Goal: Task Accomplishment & Management: Use online tool/utility

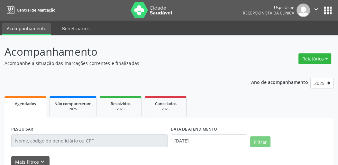
click at [307, 61] on button "Relatórios" at bounding box center [315, 58] width 33 height 11
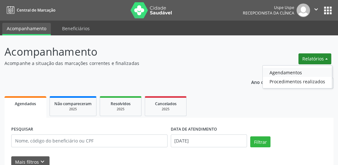
click at [285, 74] on link "Agendamentos" at bounding box center [297, 72] width 69 height 9
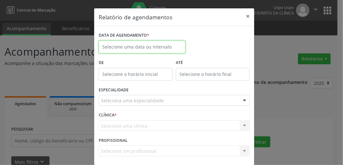
click at [127, 42] on input "text" at bounding box center [142, 47] width 87 height 13
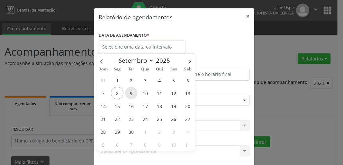
click at [130, 92] on span "9" at bounding box center [131, 93] width 13 height 13
type input "[DATE]"
click at [130, 94] on span "9" at bounding box center [131, 93] width 13 height 13
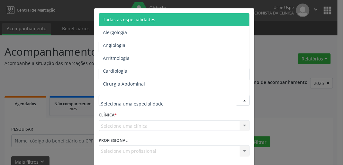
click at [116, 96] on div at bounding box center [174, 100] width 151 height 11
type input "oft"
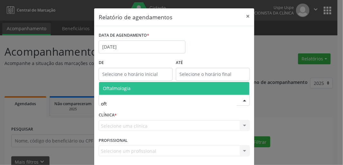
click at [137, 91] on span "Oftalmologia" at bounding box center [174, 88] width 151 height 13
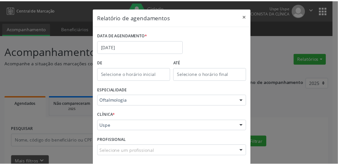
scroll to position [28, 0]
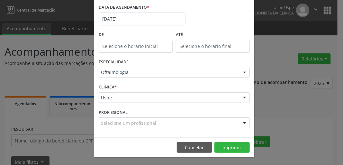
click at [237, 153] on footer "Cancelar Imprimir" at bounding box center [174, 147] width 160 height 20
click at [236, 149] on button "Imprimir" at bounding box center [232, 147] width 35 height 11
click at [124, 21] on input "[DATE]" at bounding box center [142, 19] width 87 height 13
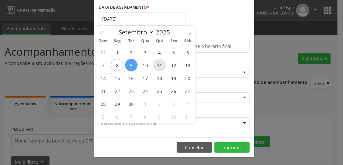
click at [160, 64] on span "11" at bounding box center [159, 65] width 13 height 13
type input "[DATE]"
click at [160, 64] on span "11" at bounding box center [159, 65] width 13 height 13
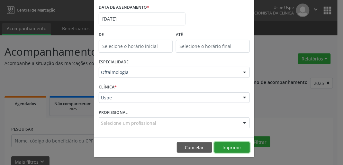
click at [236, 148] on button "Imprimir" at bounding box center [232, 147] width 35 height 11
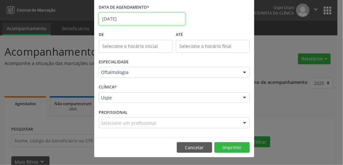
click at [134, 13] on input "[DATE]" at bounding box center [142, 19] width 87 height 13
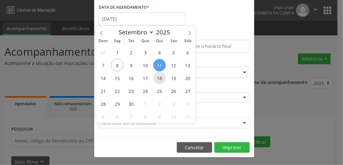
click at [159, 82] on span "18" at bounding box center [159, 78] width 13 height 13
type input "[DATE]"
click at [159, 81] on span "18" at bounding box center [159, 78] width 13 height 13
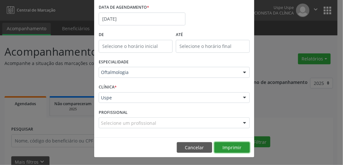
click at [235, 143] on button "Imprimir" at bounding box center [232, 147] width 35 height 11
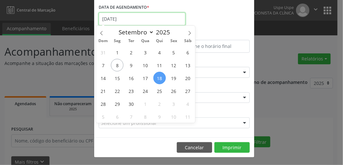
click at [121, 18] on input "[DATE]" at bounding box center [142, 19] width 87 height 13
click at [119, 77] on span "15" at bounding box center [117, 78] width 13 height 13
type input "[DATE]"
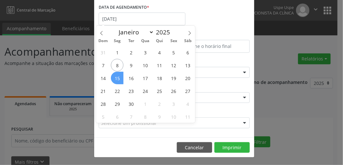
click at [119, 78] on span "15" at bounding box center [117, 78] width 13 height 13
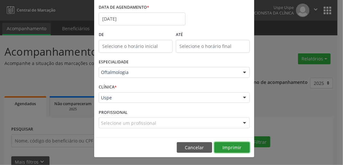
click at [238, 146] on button "Imprimir" at bounding box center [232, 147] width 35 height 11
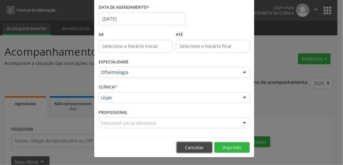
click at [199, 147] on button "Cancelar" at bounding box center [194, 147] width 35 height 11
